Goal: Information Seeking & Learning: Learn about a topic

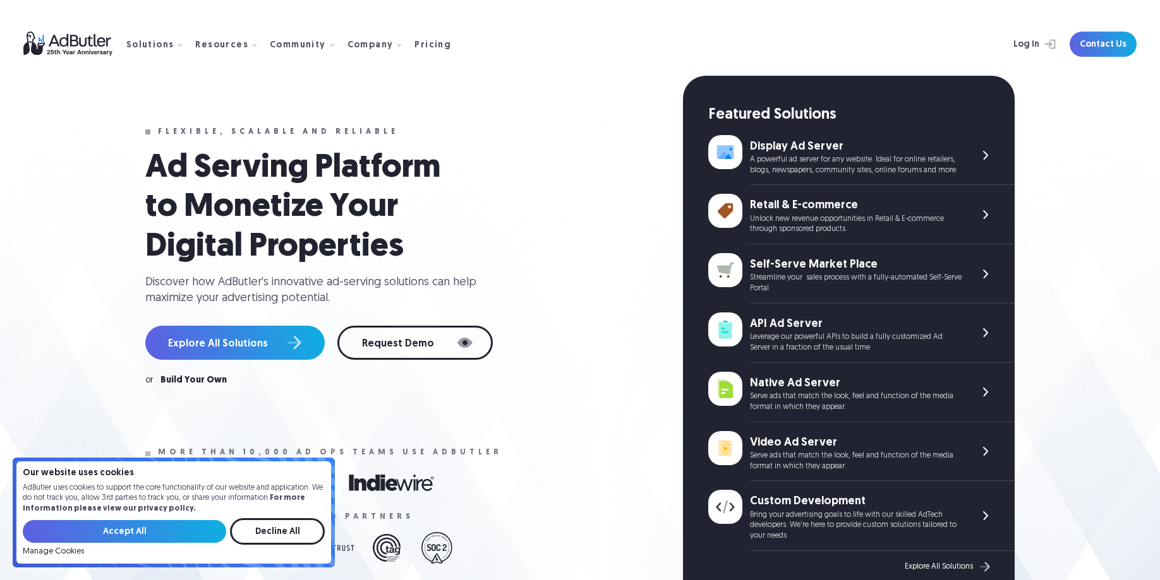
click at [60, 39] on img at bounding box center [74, 44] width 103 height 25
click at [420, 44] on div "Pricing" at bounding box center [432, 45] width 37 height 9
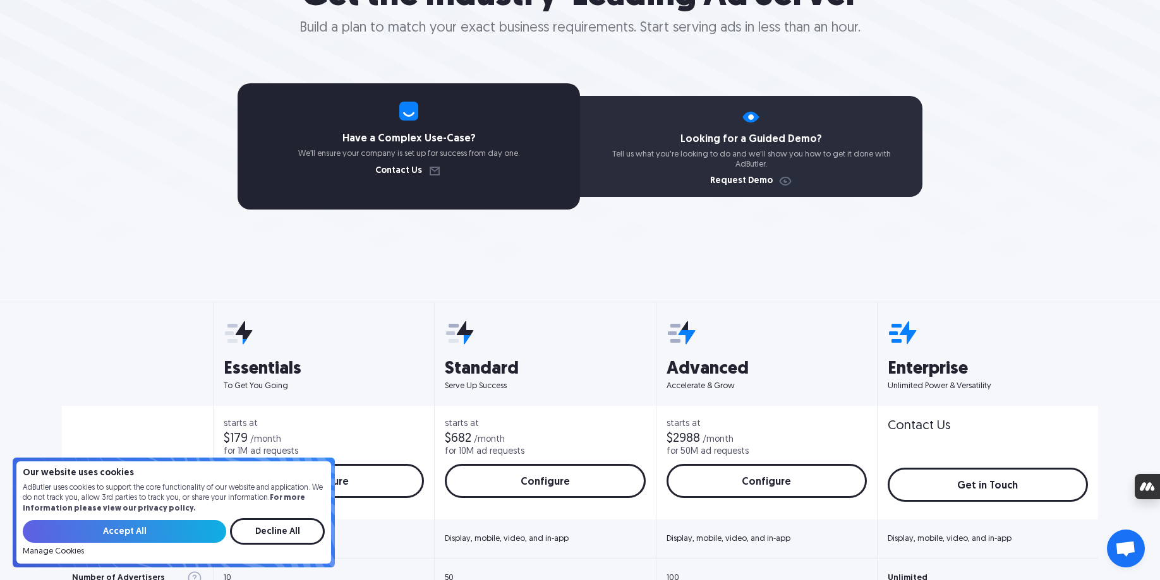
scroll to position [192, 0]
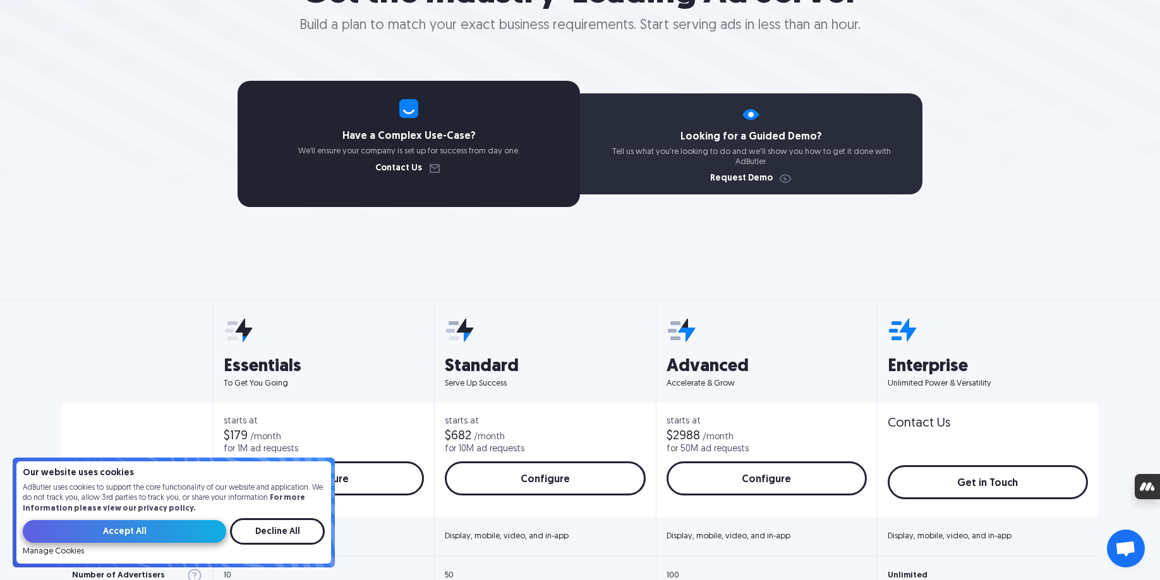
click at [135, 529] on input "Accept All" at bounding box center [124, 531] width 203 height 23
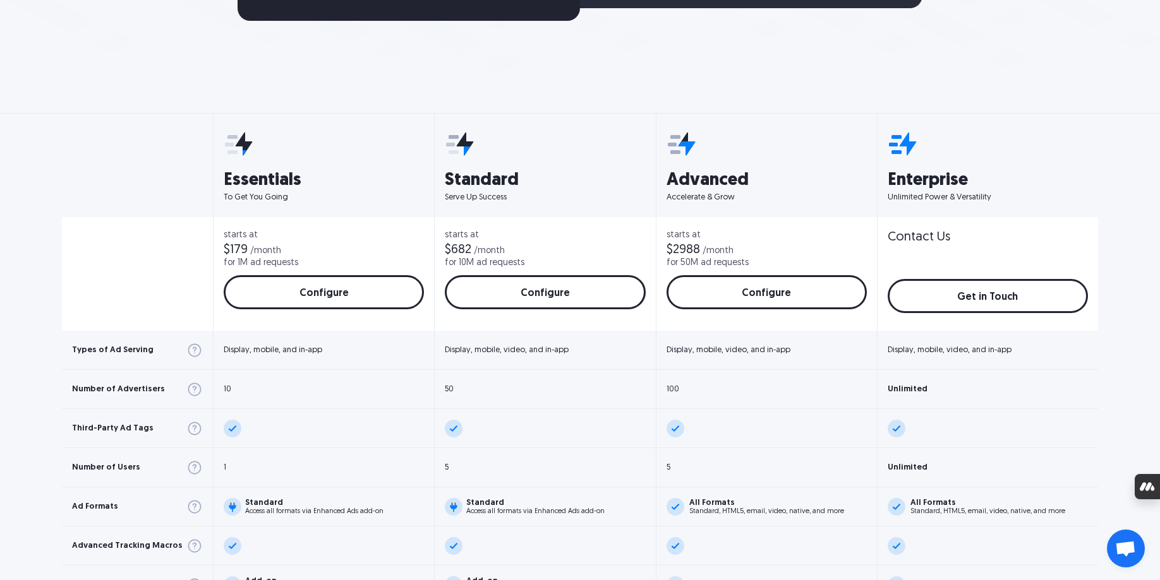
scroll to position [0, 0]
